Goal: Task Accomplishment & Management: Manage account settings

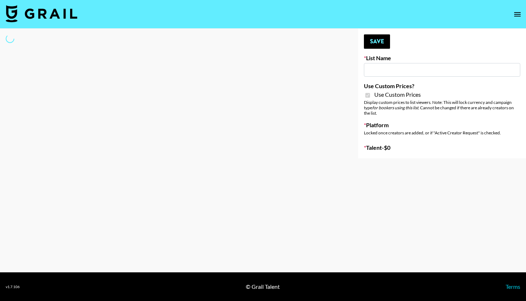
type input "[PERSON_NAME] AI"
checkbox input "true"
select select "Brand"
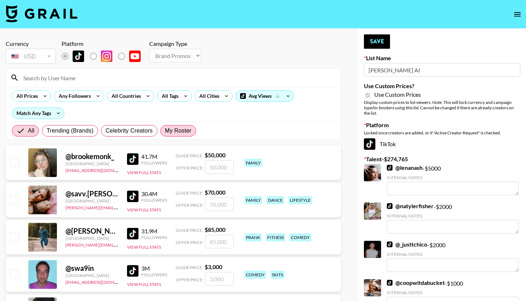
click at [183, 132] on span "My Roster" at bounding box center [178, 130] width 26 height 9
click at [165, 131] on input "My Roster" at bounding box center [165, 131] width 0 height 0
radio input "true"
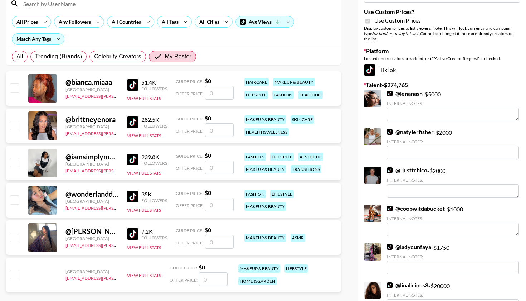
scroll to position [81, 0]
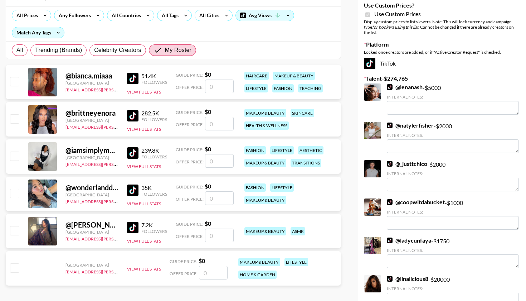
click at [221, 197] on input "number" at bounding box center [219, 198] width 29 height 14
checkbox input "true"
type input "500"
click at [214, 91] on input "number" at bounding box center [219, 86] width 29 height 14
checkbox input "true"
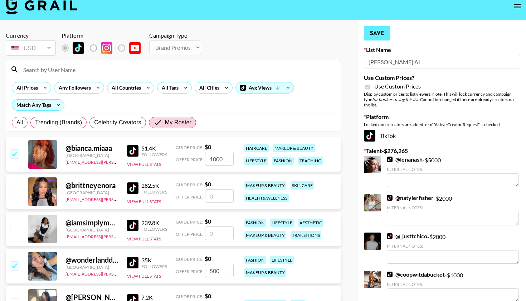
scroll to position [4, 0]
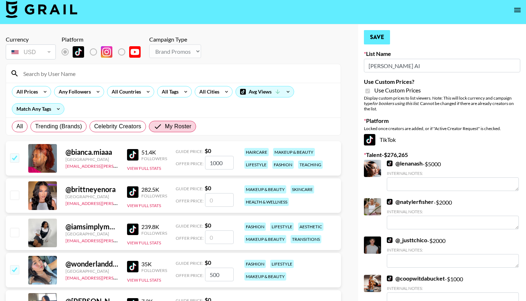
type input "1000"
click at [385, 37] on button "Save" at bounding box center [377, 37] width 26 height 14
